Goal: Information Seeking & Learning: Learn about a topic

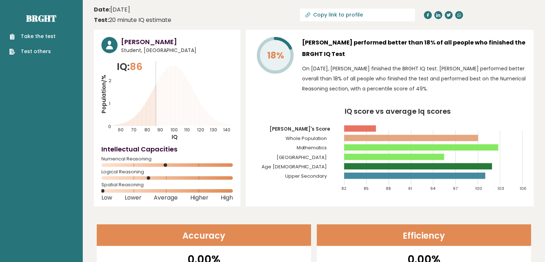
click at [439, 158] on rect at bounding box center [394, 156] width 100 height 6
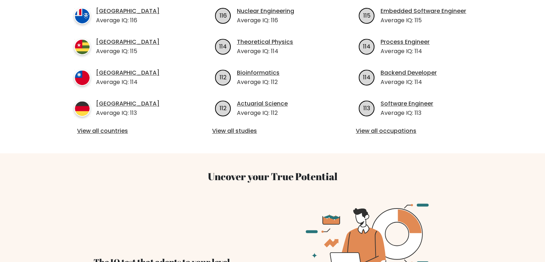
scroll to position [315, 0]
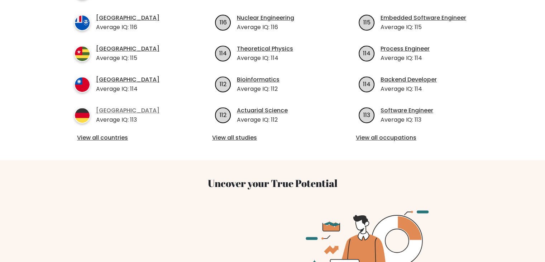
click at [115, 106] on link "[GEOGRAPHIC_DATA]" at bounding box center [127, 110] width 63 height 9
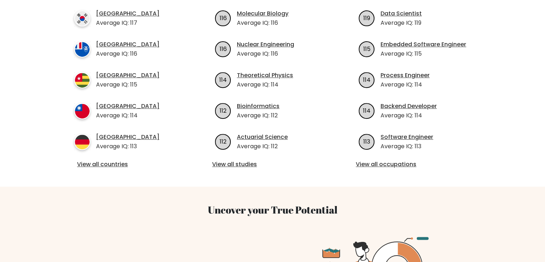
scroll to position [288, 0]
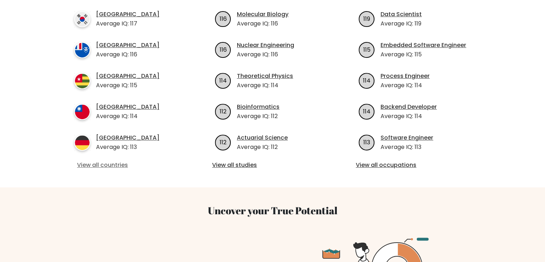
click at [115, 161] on link "View all countries" at bounding box center [129, 165] width 104 height 9
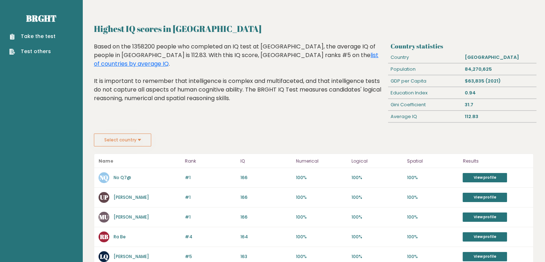
click at [471, 78] on div "$63,835 (2021)" at bounding box center [499, 80] width 74 height 11
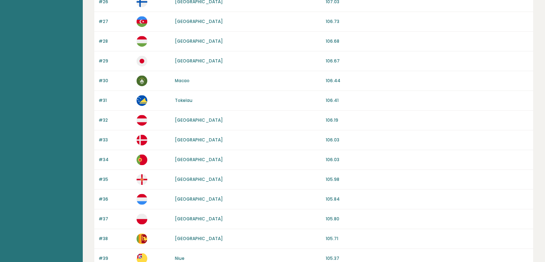
scroll to position [666, 0]
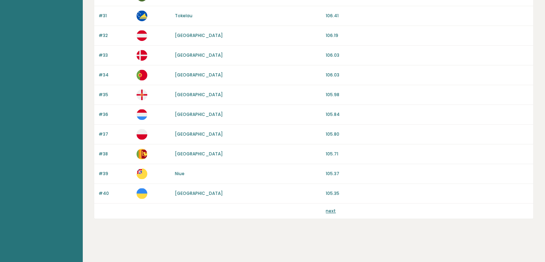
click at [334, 208] on link "next" at bounding box center [331, 211] width 10 height 6
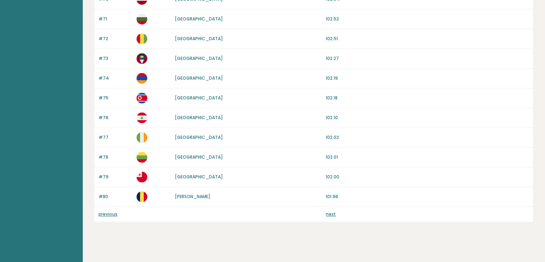
scroll to position [666, 0]
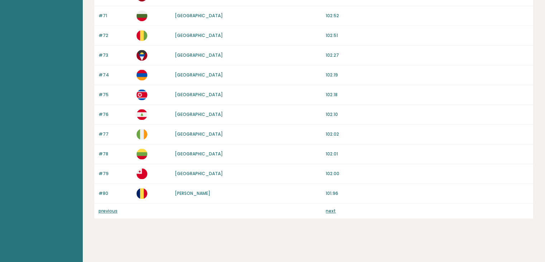
click at [333, 208] on link "next" at bounding box center [331, 211] width 10 height 6
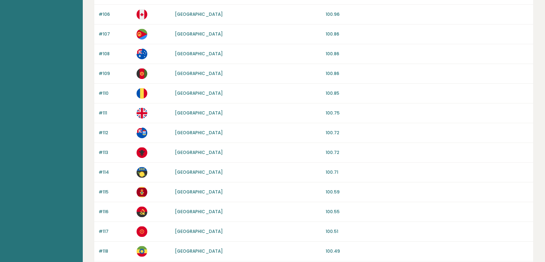
scroll to position [666, 0]
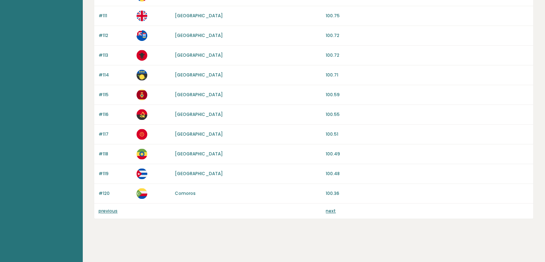
click at [334, 210] on link "next" at bounding box center [331, 211] width 10 height 6
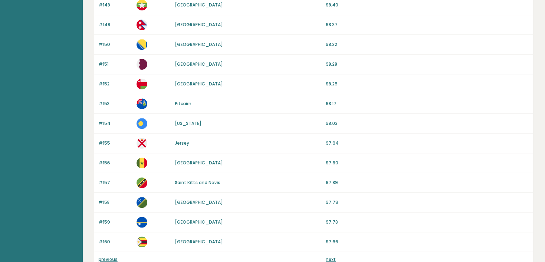
scroll to position [666, 0]
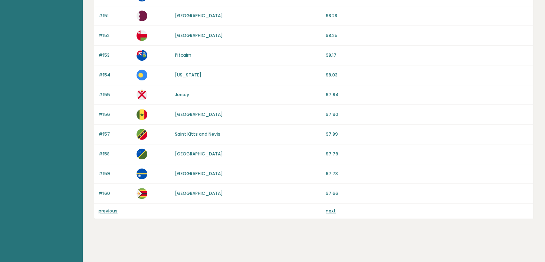
click at [334, 208] on link "next" at bounding box center [331, 211] width 10 height 6
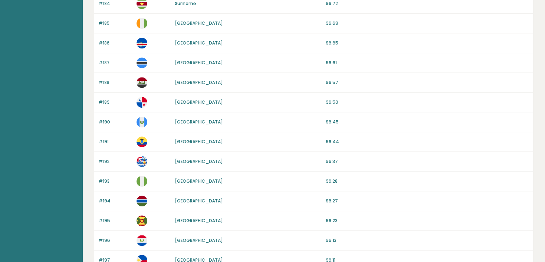
scroll to position [666, 0]
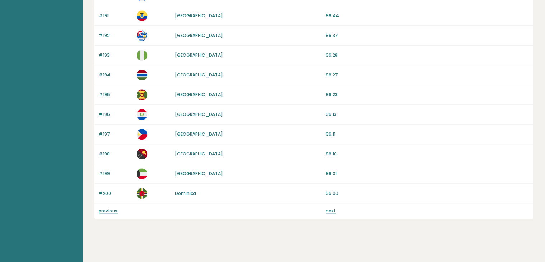
click at [334, 209] on link "next" at bounding box center [331, 211] width 10 height 6
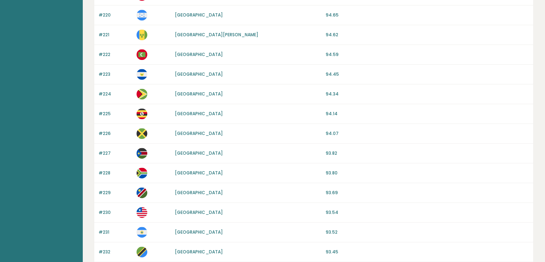
scroll to position [548, 0]
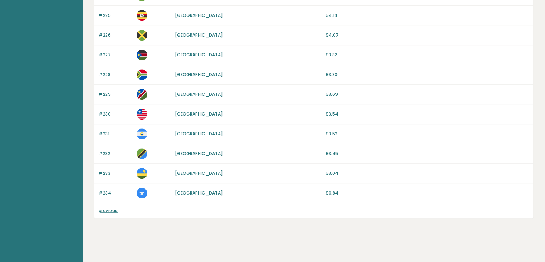
click at [111, 208] on link "previous" at bounding box center [108, 210] width 19 height 6
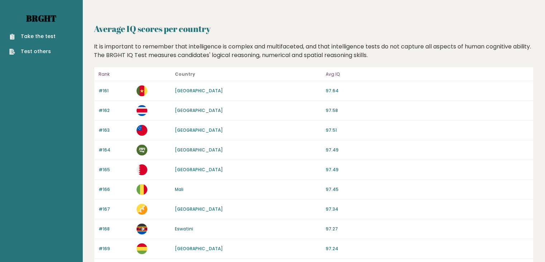
click at [41, 19] on link "Brght" at bounding box center [41, 18] width 30 height 11
